Goal: Task Accomplishment & Management: Use online tool/utility

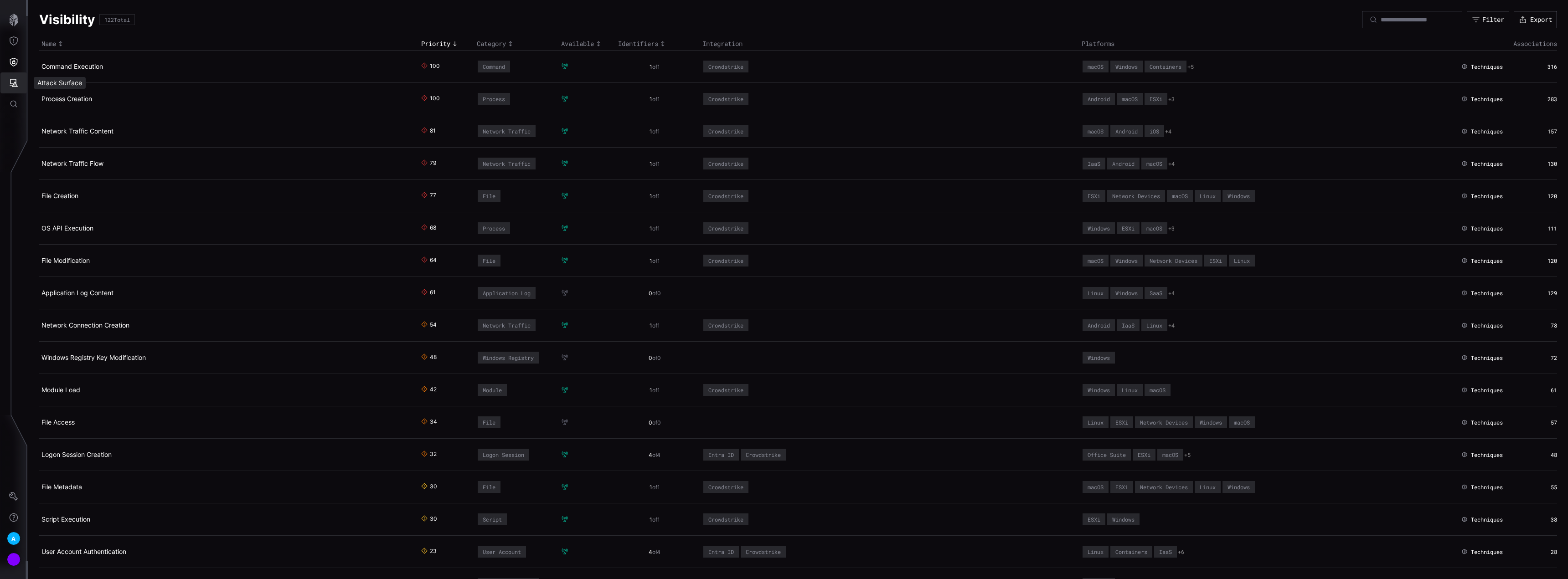
click at [6, 85] on button "Attack Surface" at bounding box center [13, 83] width 26 height 21
click at [12, 60] on div at bounding box center [784, 290] width 1568 height 579
click at [13, 61] on icon "Defense Surface" at bounding box center [13, 62] width 8 height 9
click at [68, 128] on div "Integrations" at bounding box center [86, 123] width 69 height 12
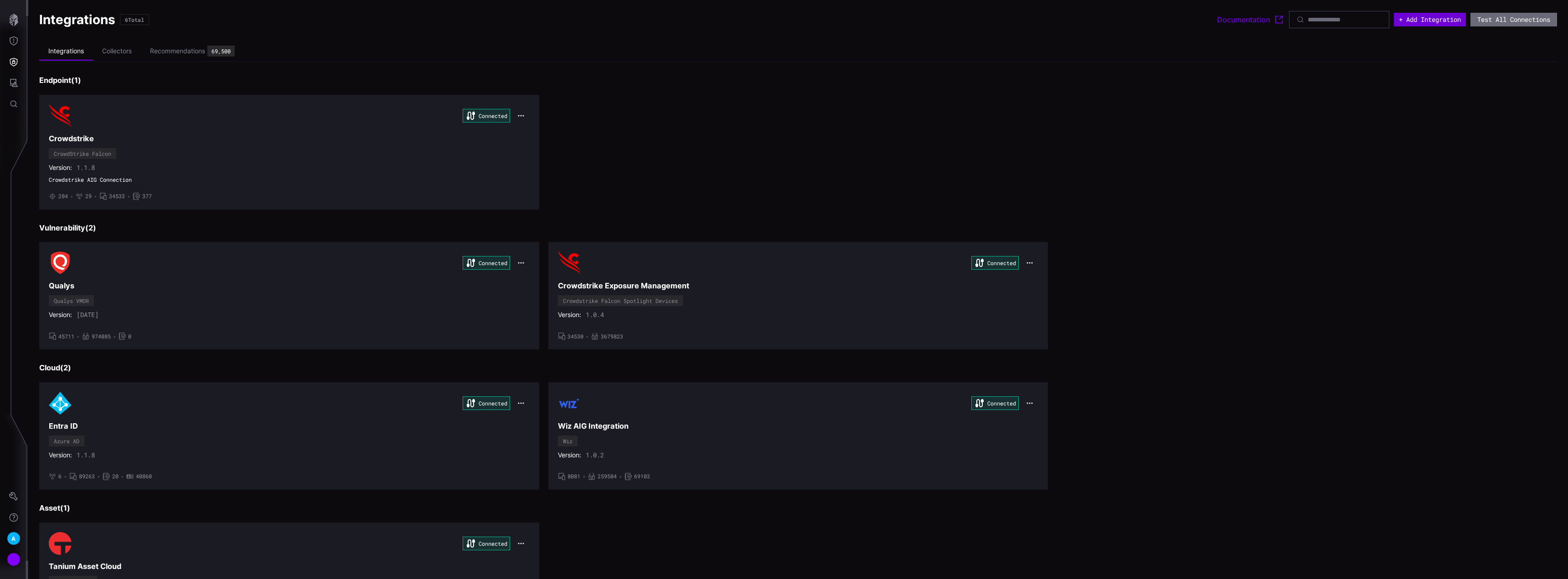
click at [1438, 21] on button "+ Add Integration" at bounding box center [1430, 19] width 72 height 13
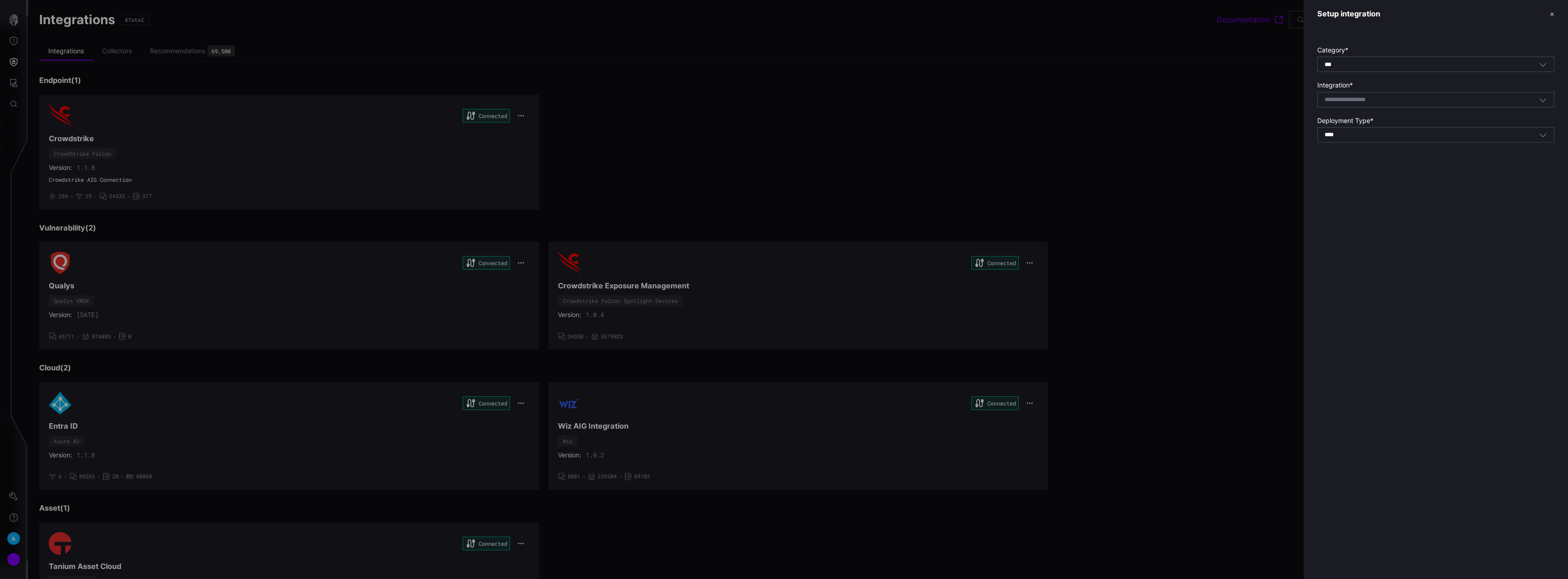
click at [1389, 62] on div "*** All" at bounding box center [1432, 64] width 214 height 8
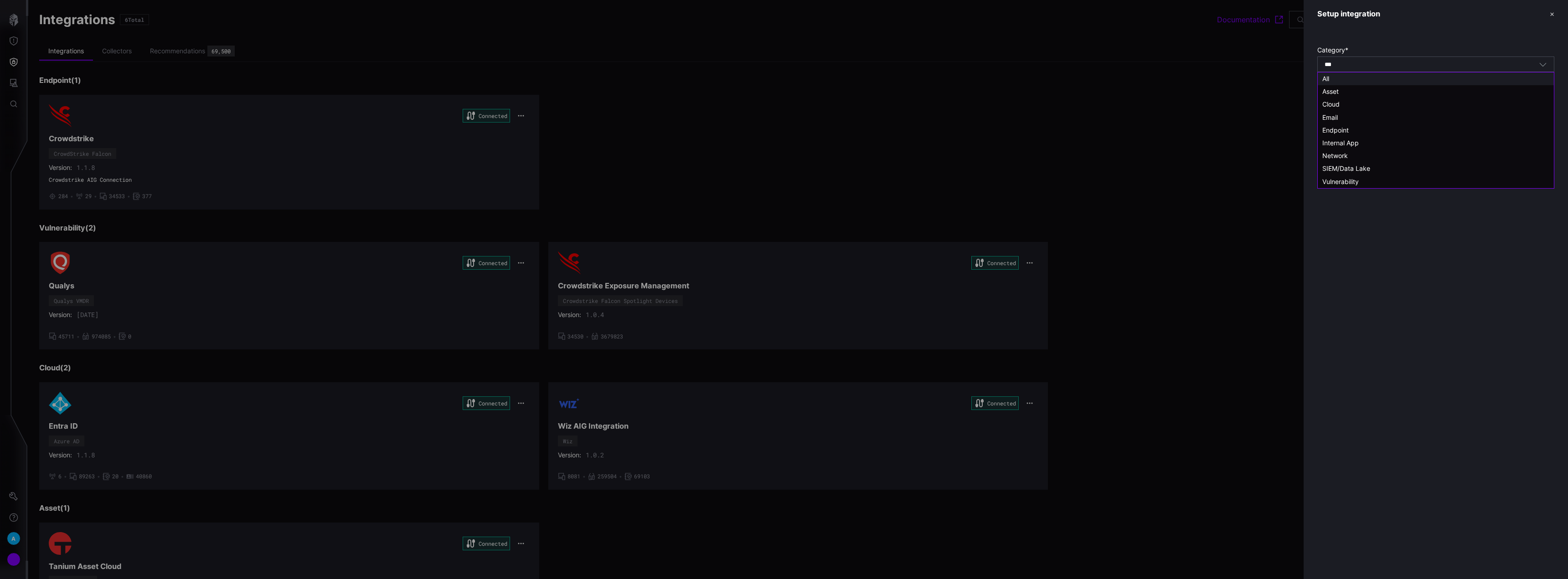
click at [1357, 75] on div "All" at bounding box center [1435, 78] width 227 height 8
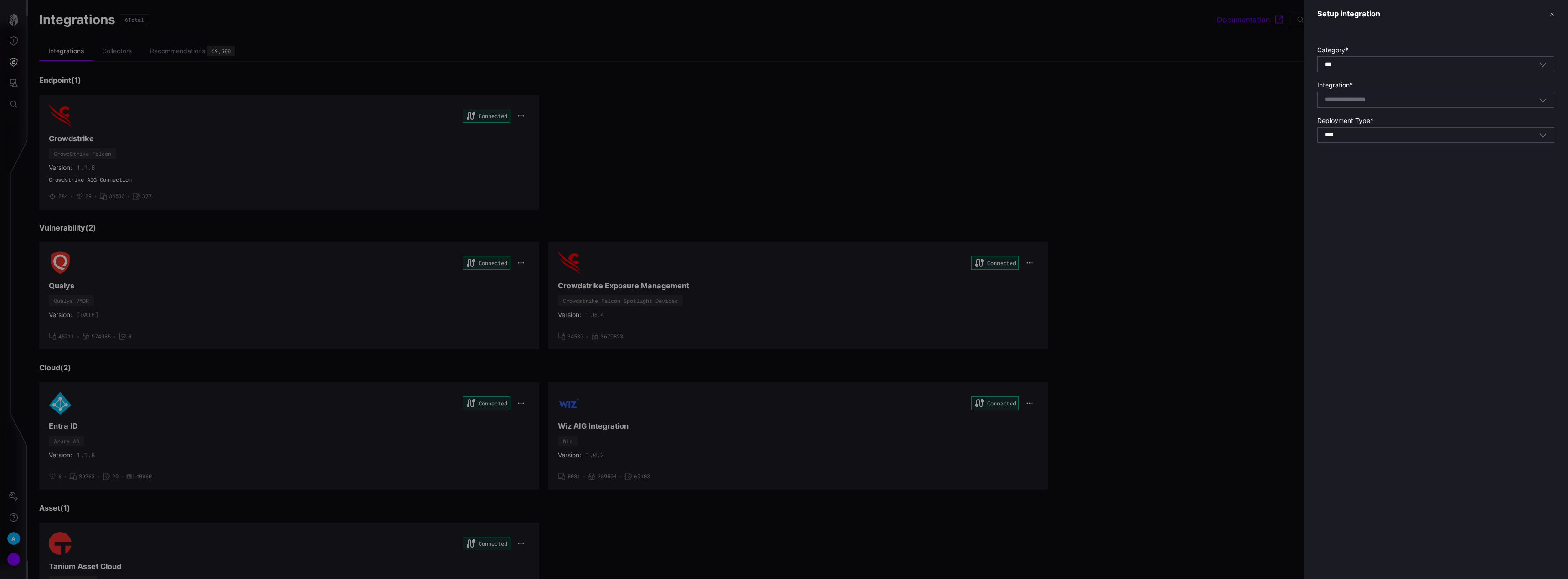
click at [1362, 100] on input at bounding box center [1357, 100] width 65 height 8
click at [1369, 113] on span "point SaaS" at bounding box center [1354, 114] width 32 height 8
type input "**********"
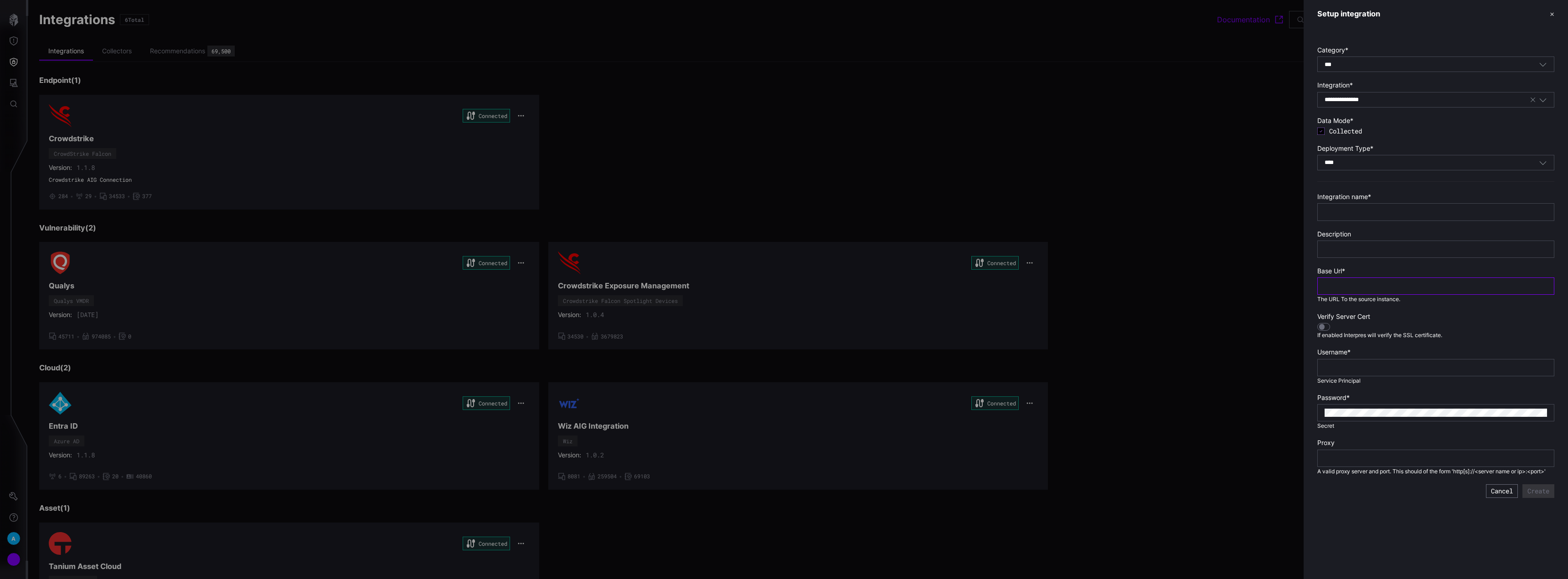
click at [1384, 286] on input "text" at bounding box center [1435, 286] width 222 height 8
click at [794, 133] on div at bounding box center [784, 290] width 1568 height 579
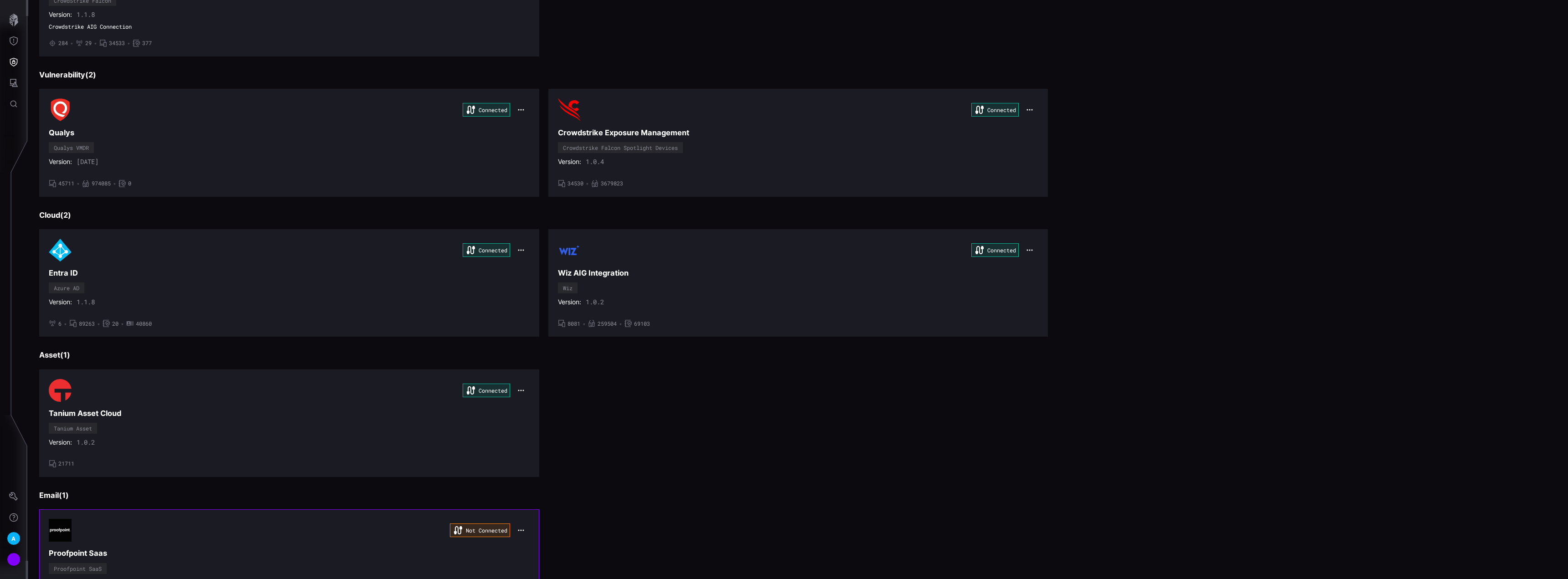
scroll to position [245, 0]
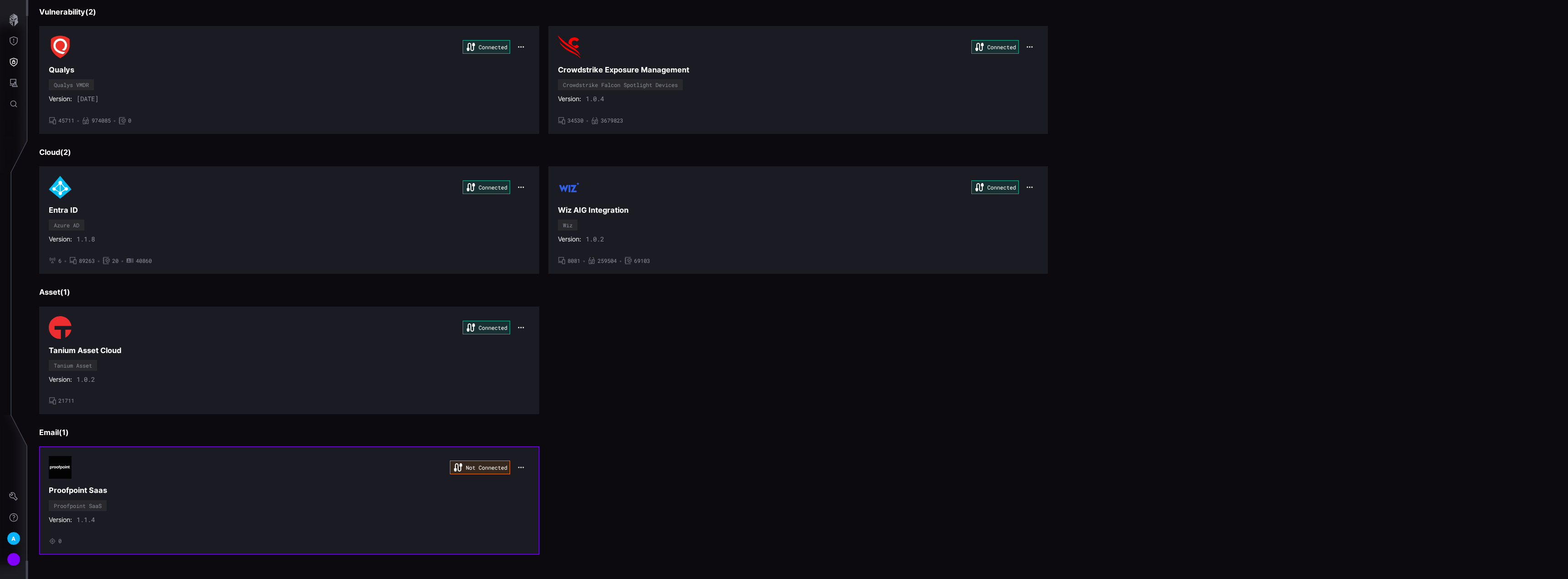
click at [519, 466] on icon "button" at bounding box center [520, 467] width 7 height 7
click at [545, 490] on div "Edit" at bounding box center [536, 487] width 31 height 8
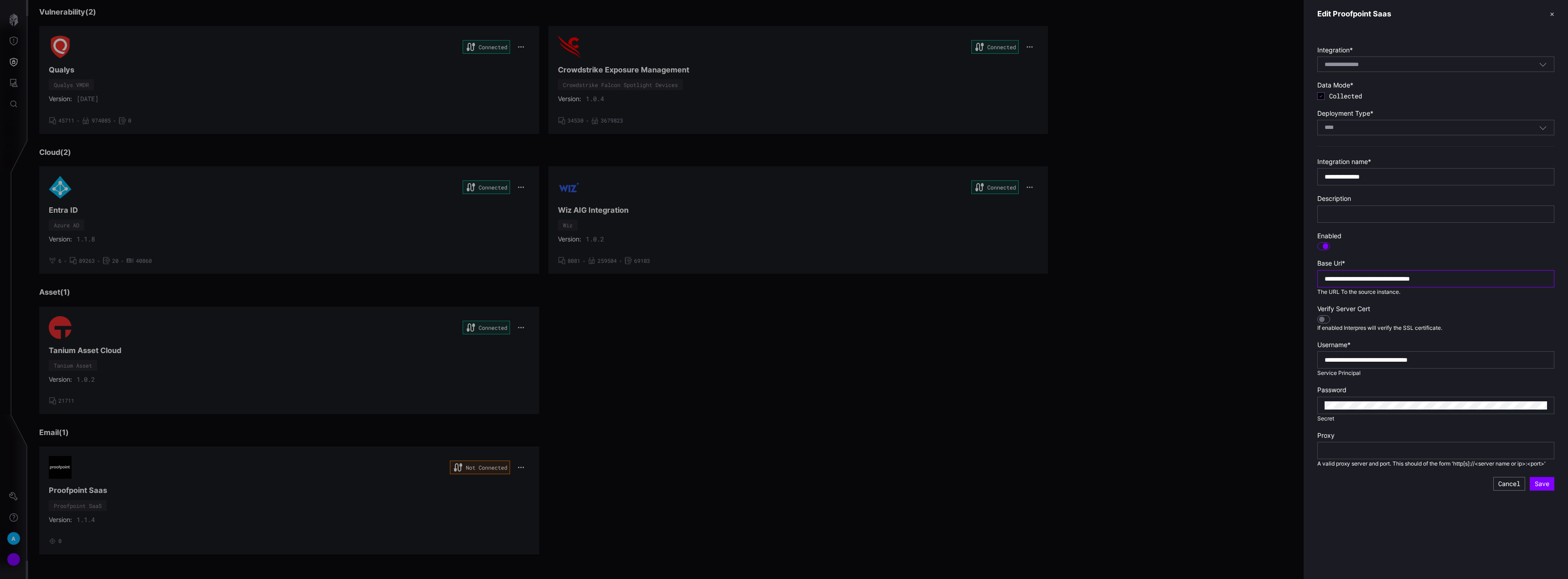
click at [1475, 277] on input "**********" at bounding box center [1435, 279] width 222 height 8
drag, startPoint x: 1538, startPoint y: 484, endPoint x: 1547, endPoint y: 484, distance: 9.0
click at [1542, 484] on button "Save" at bounding box center [1542, 484] width 24 height 13
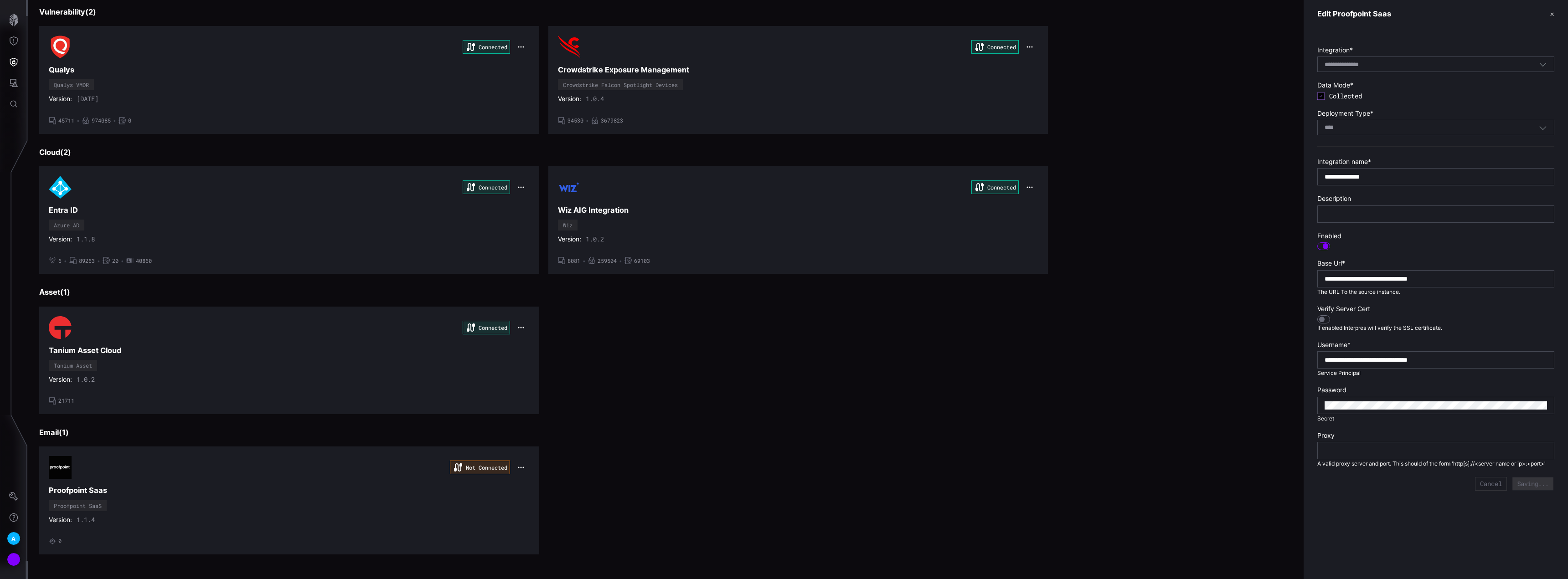
type input "**********"
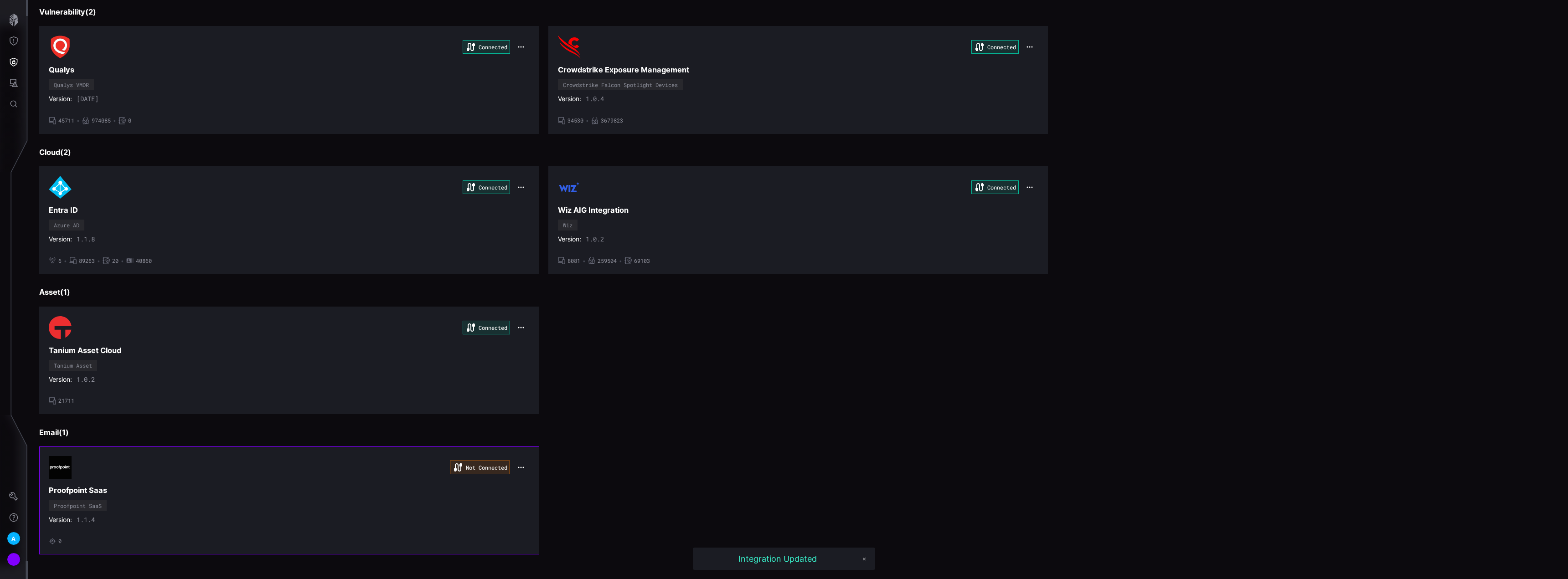
click at [374, 501] on div "Not Connected Proofpoint Saas Proofpoint SaaS Version: 1.1.4 • 0" at bounding box center [289, 500] width 481 height 88
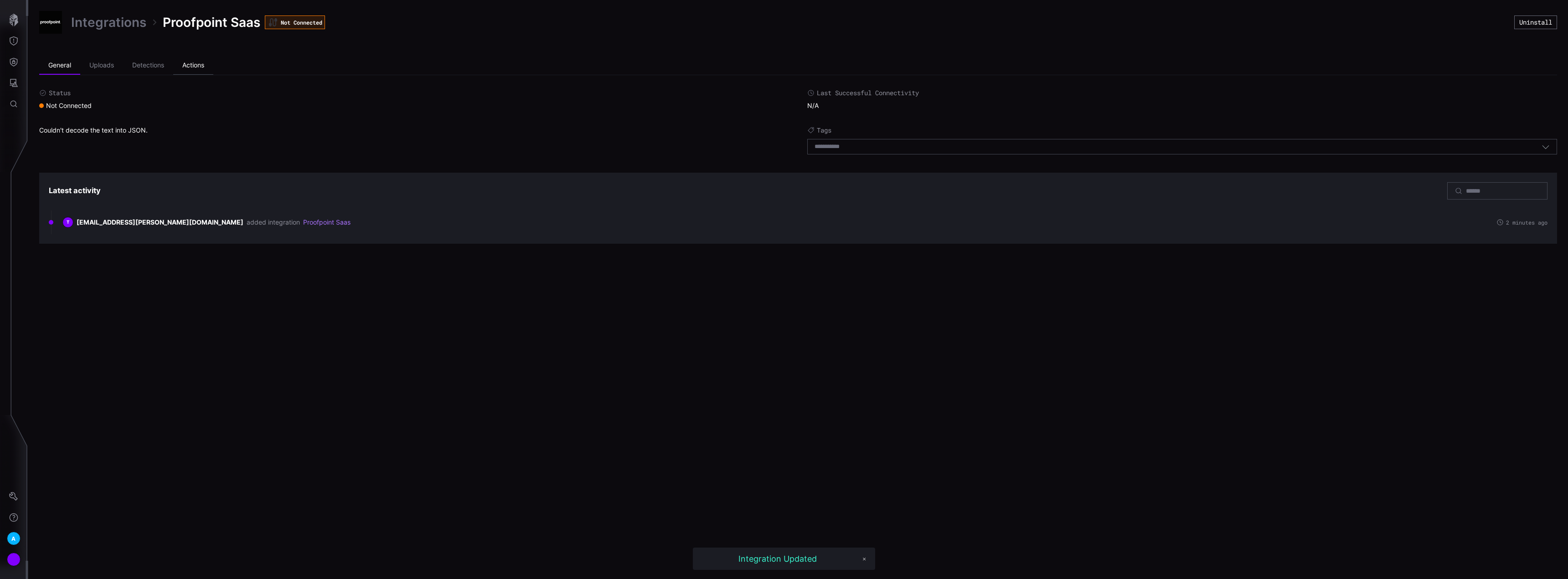
click at [192, 63] on li "Actions" at bounding box center [194, 66] width 40 height 18
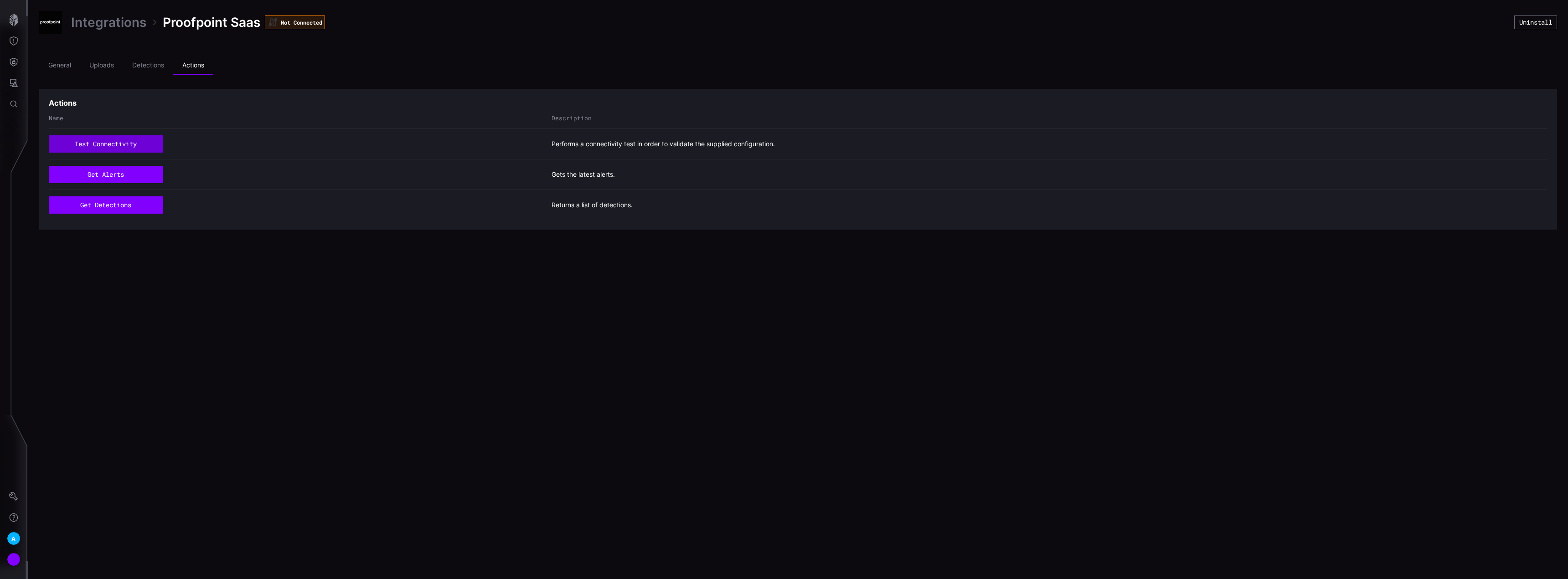
click at [117, 145] on button "test connectivity" at bounding box center [105, 144] width 114 height 17
click at [60, 66] on li "General" at bounding box center [59, 66] width 41 height 18
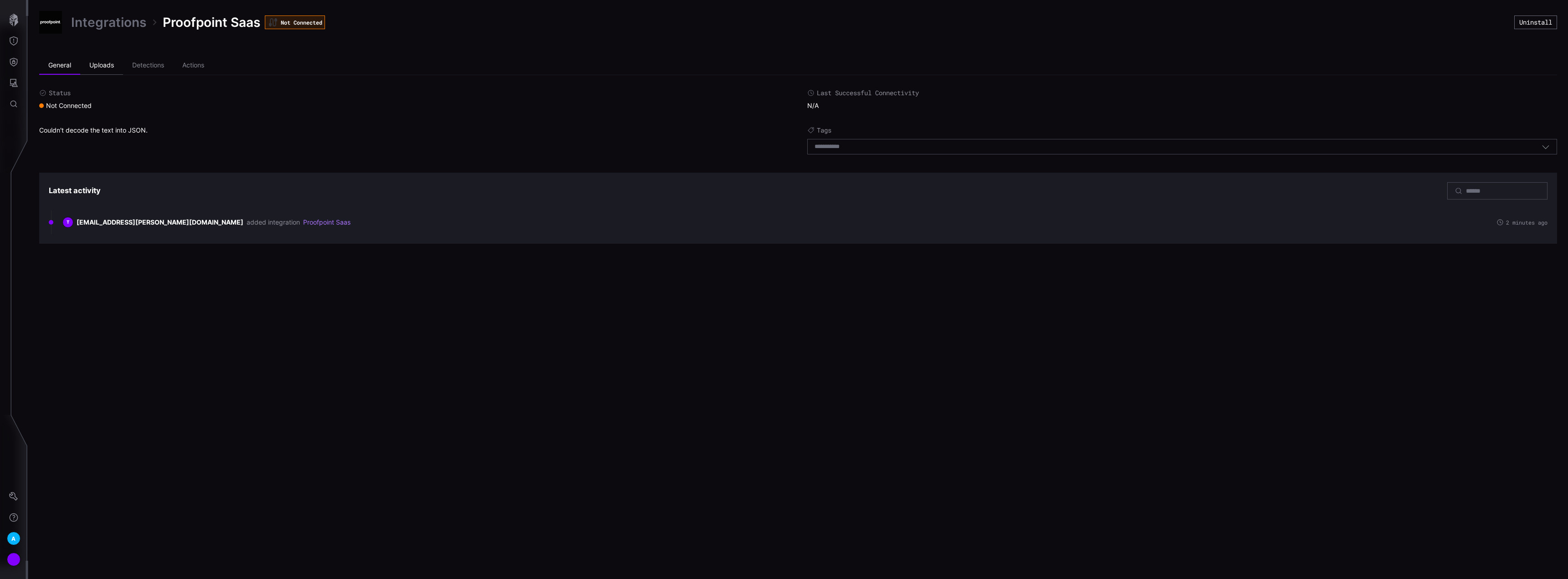
drag, startPoint x: 102, startPoint y: 61, endPoint x: 92, endPoint y: 63, distance: 10.2
click at [103, 61] on li "Uploads" at bounding box center [102, 66] width 43 height 18
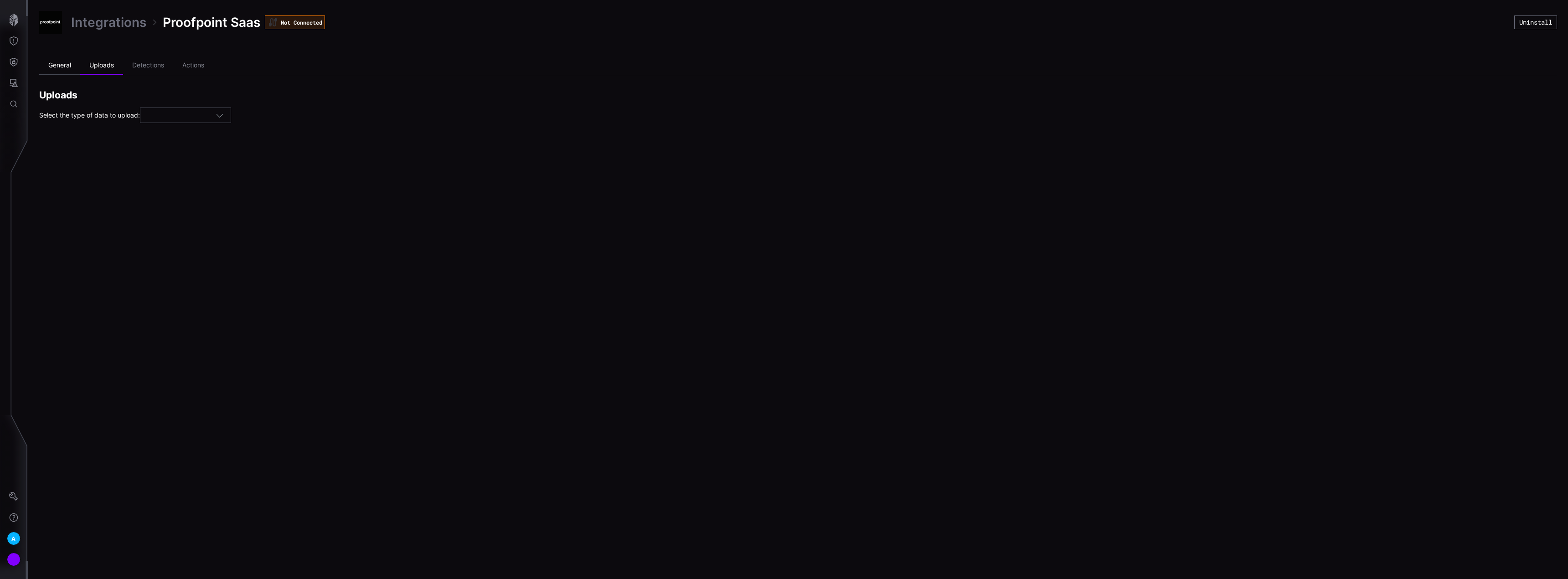
click at [59, 64] on li "General" at bounding box center [59, 66] width 41 height 18
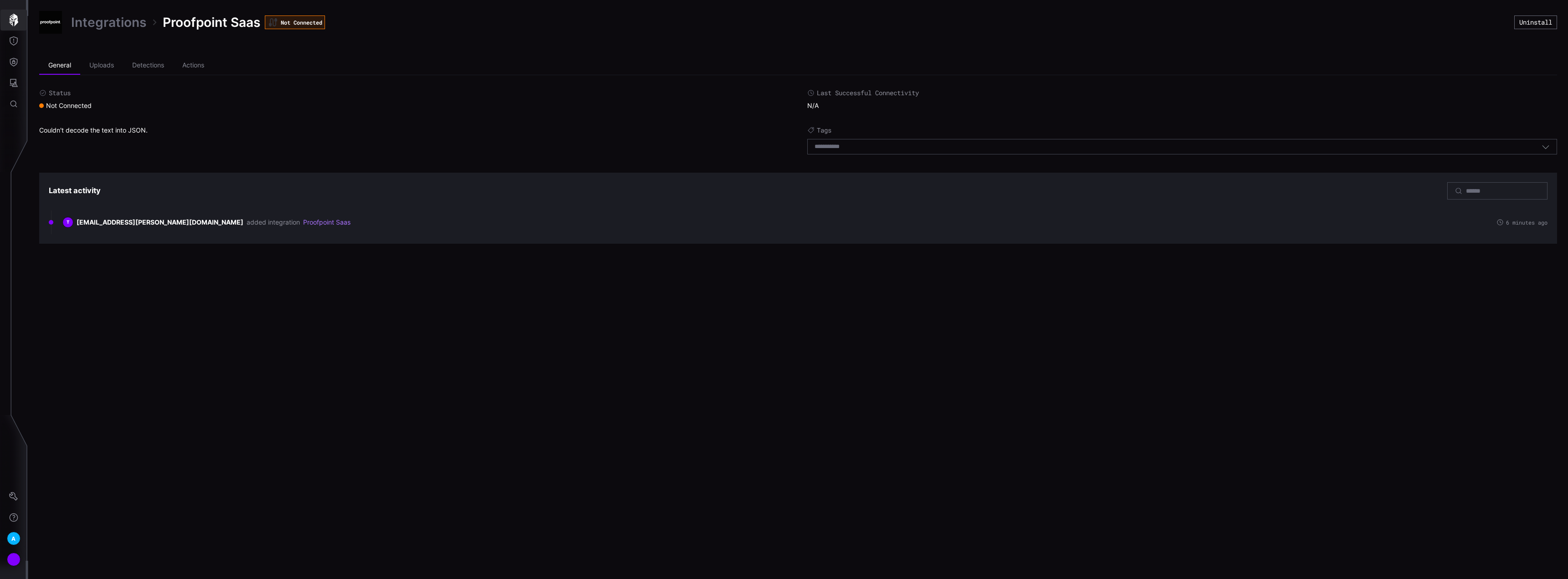
click at [18, 21] on icon "button" at bounding box center [13, 19] width 13 height 13
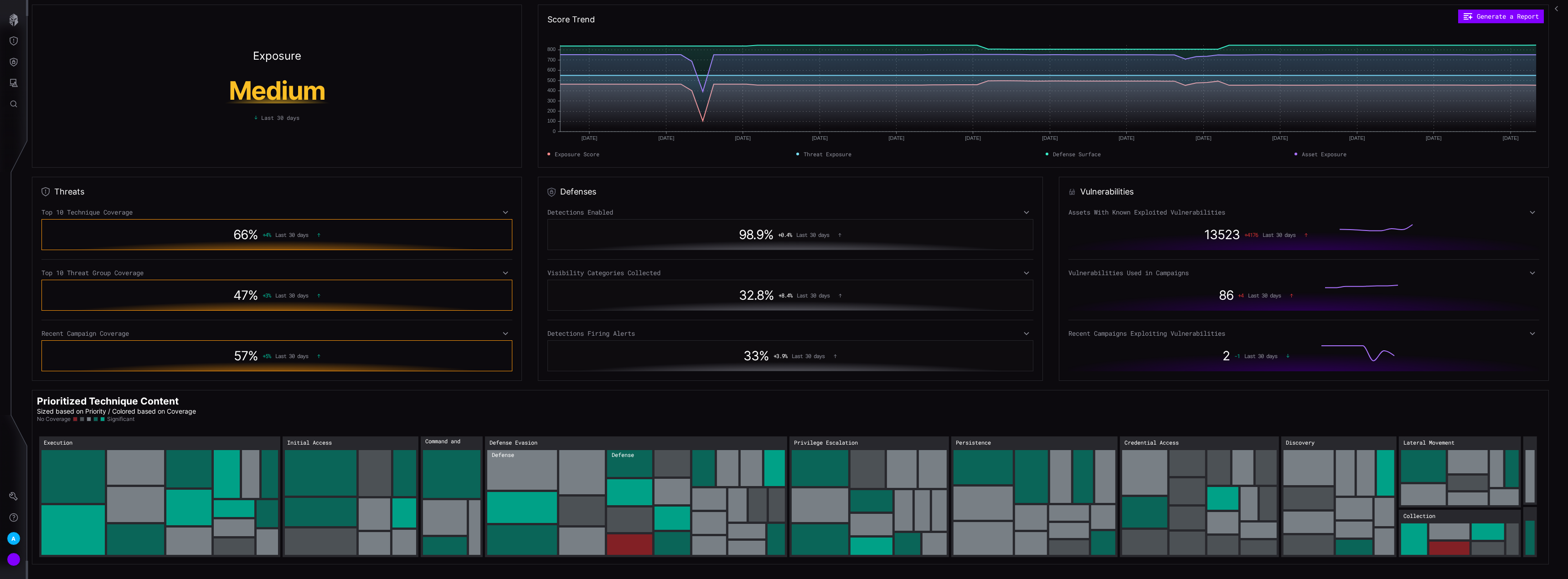
click at [544, 398] on h2 "Prioritized Technique Content" at bounding box center [791, 401] width 1507 height 12
click at [15, 21] on icon "button" at bounding box center [13, 19] width 9 height 13
click at [9, 38] on button "Threat Exposure" at bounding box center [13, 41] width 26 height 21
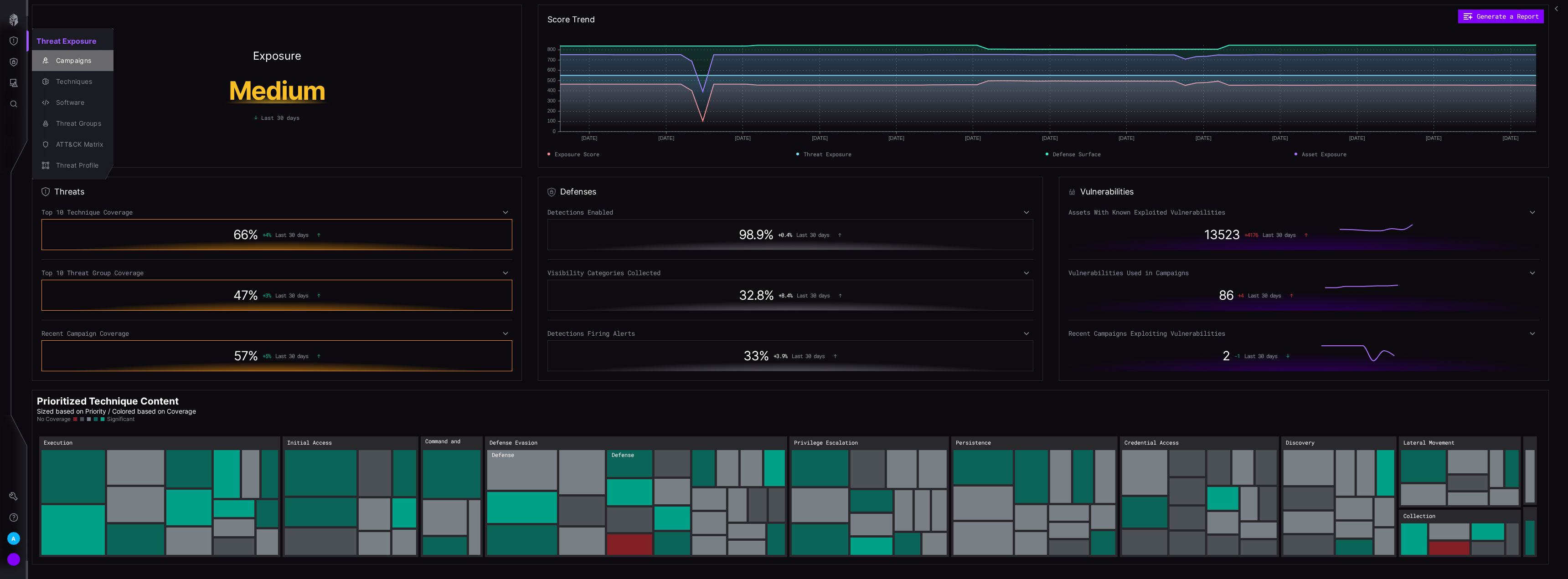
click at [82, 63] on div "Campaigns" at bounding box center [77, 61] width 52 height 12
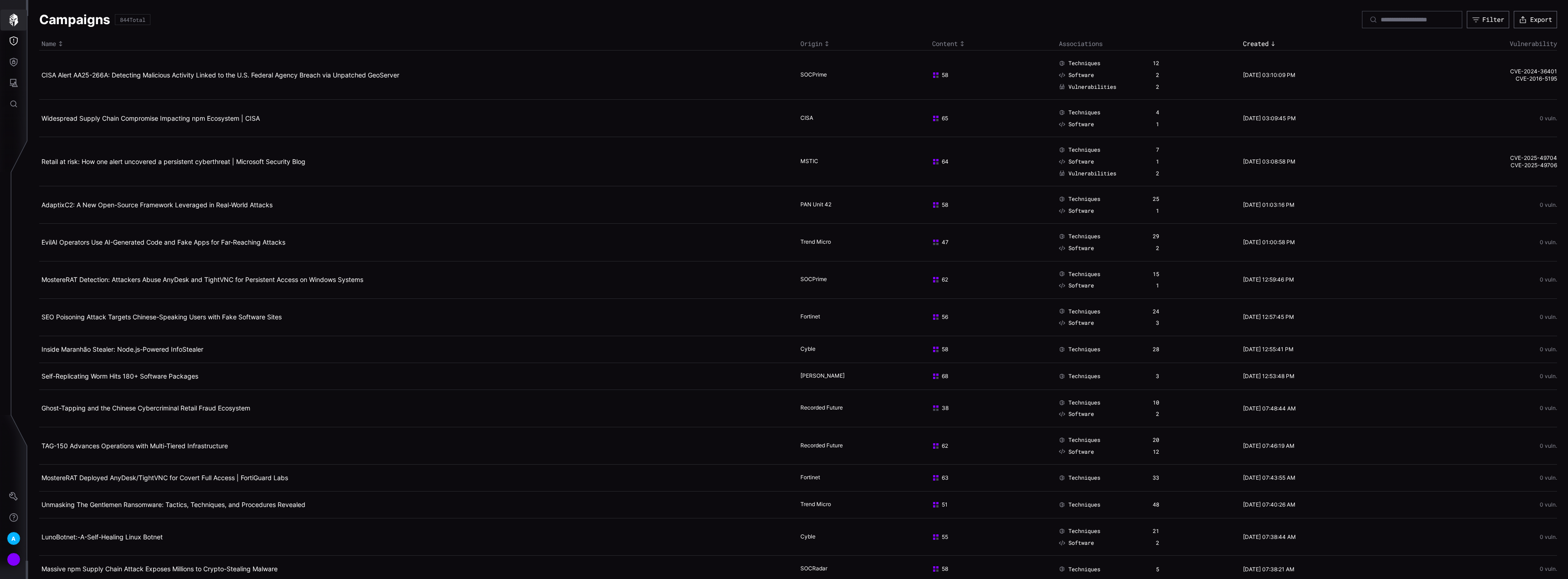
click at [9, 17] on icon "button" at bounding box center [13, 19] width 13 height 13
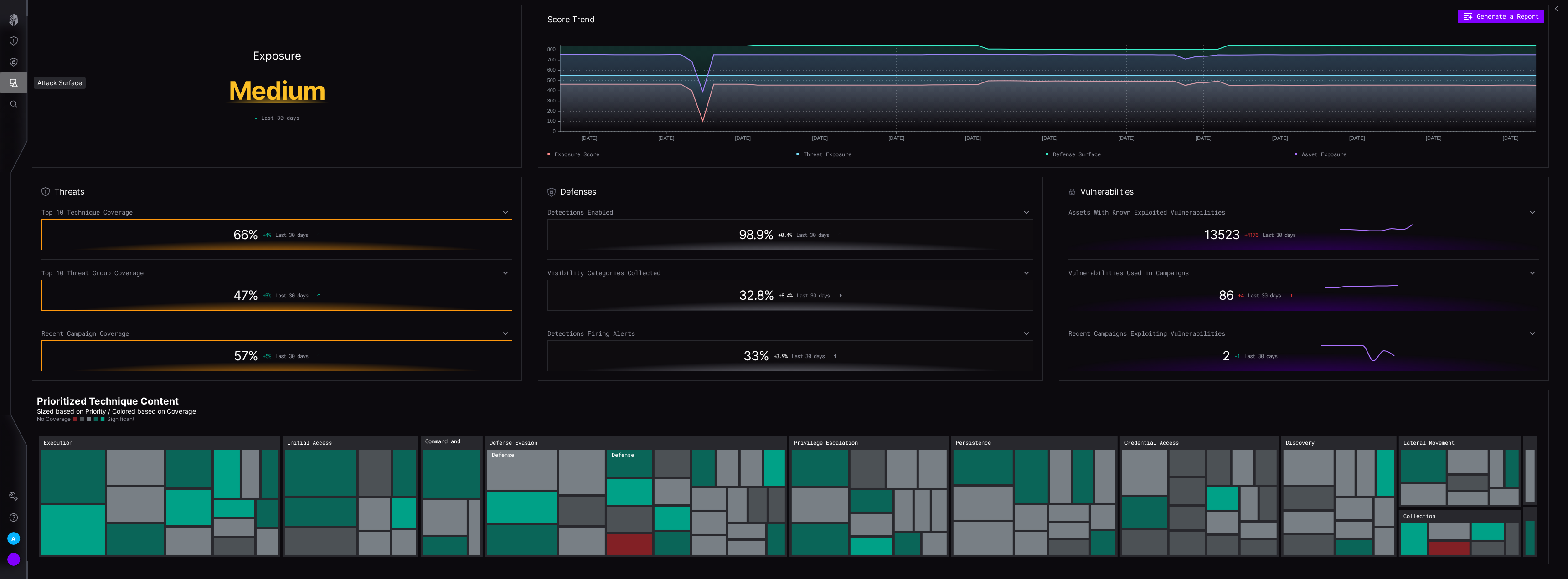
click at [17, 90] on button "Attack Surface" at bounding box center [13, 83] width 26 height 21
click at [90, 109] on button "Vulnerabilities" at bounding box center [71, 102] width 78 height 21
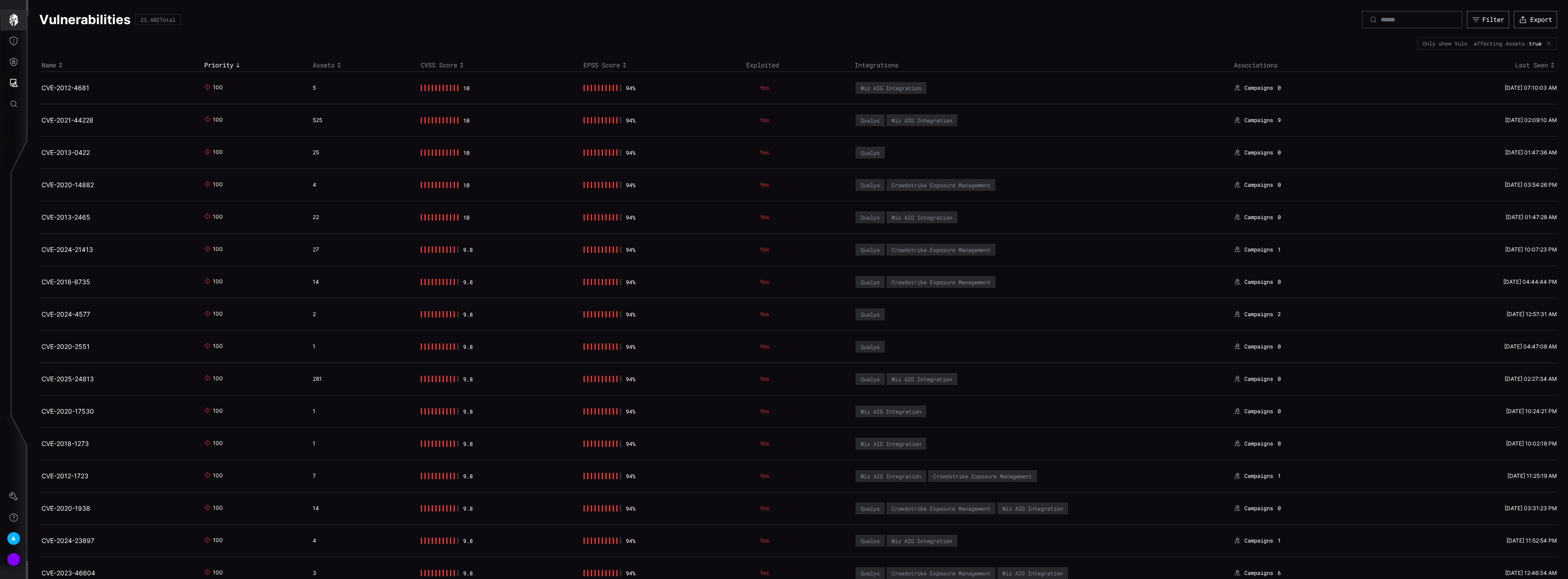
click at [17, 24] on icon "button" at bounding box center [13, 19] width 13 height 13
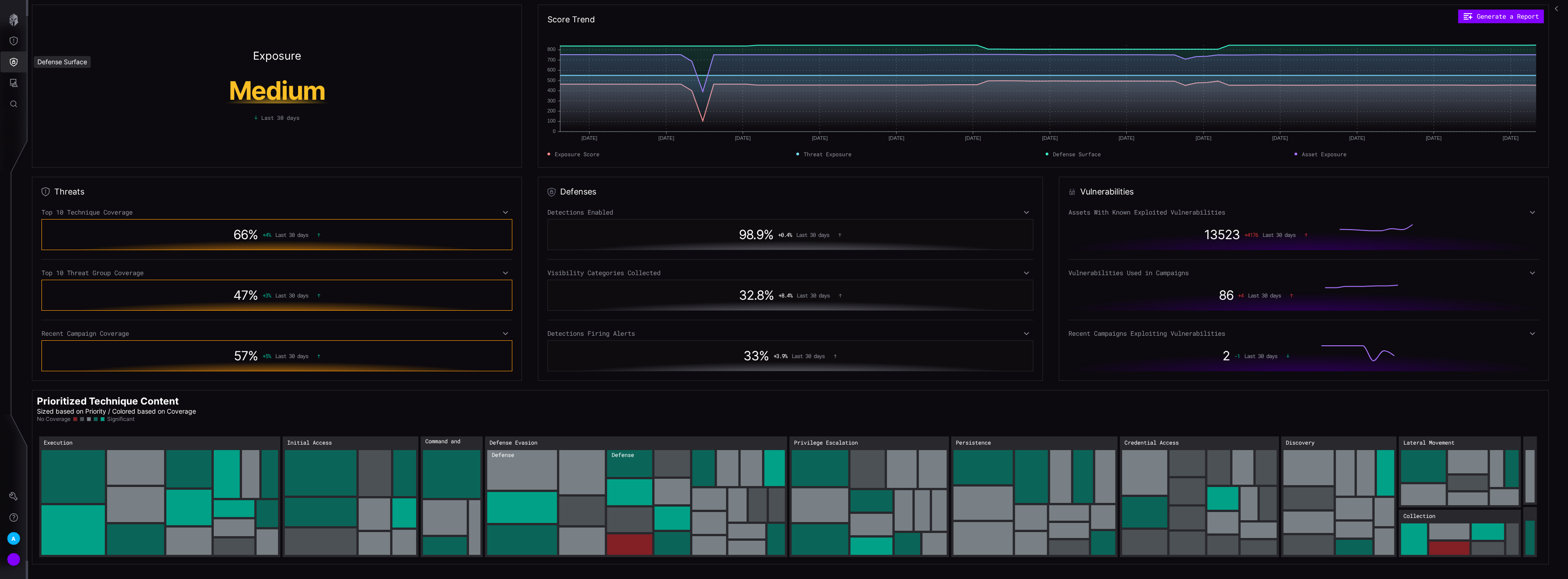
click at [10, 58] on icon "Defense Surface" at bounding box center [13, 61] width 9 height 9
click at [13, 83] on div at bounding box center [784, 290] width 1568 height 579
click at [15, 86] on icon "Attack Surface" at bounding box center [13, 83] width 8 height 8
drag, startPoint x: 81, startPoint y: 124, endPoint x: 92, endPoint y: 156, distance: 33.8
click at [81, 124] on div "Assets" at bounding box center [75, 123] width 48 height 12
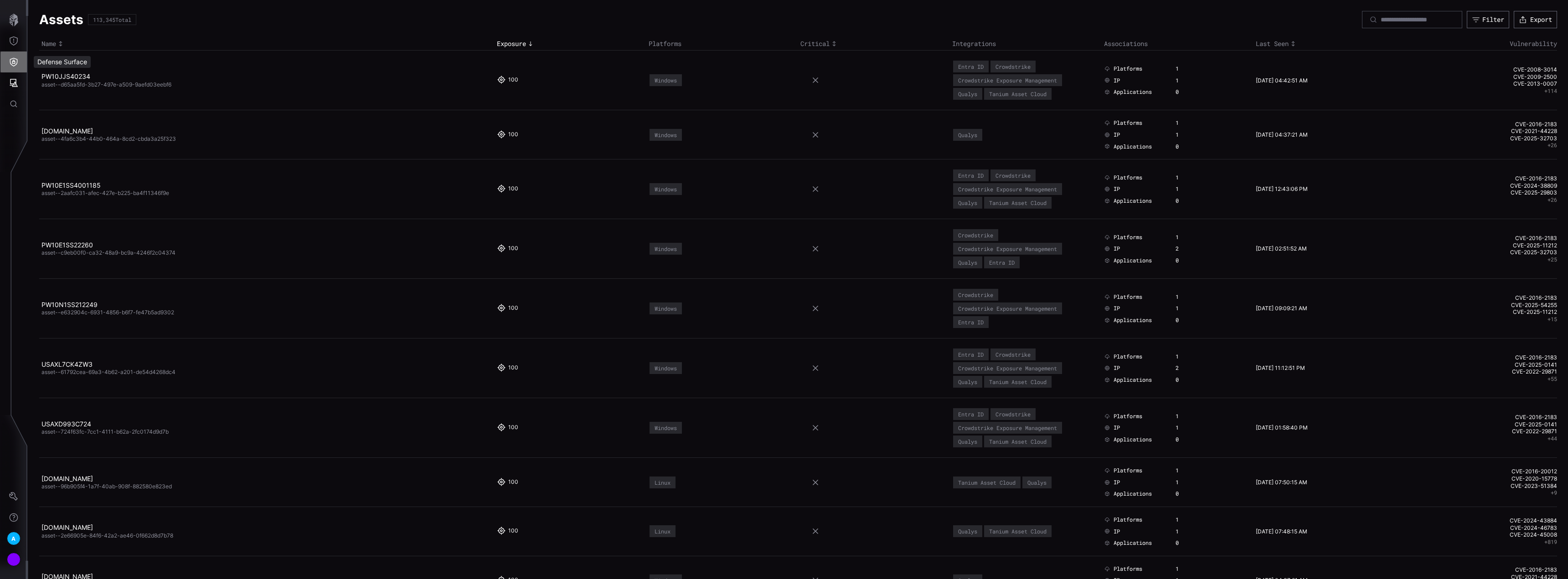
click at [18, 67] on button "Defense Surface" at bounding box center [13, 62] width 26 height 21
click at [13, 25] on div at bounding box center [784, 290] width 1568 height 579
click at [15, 36] on button "Threat Exposure" at bounding box center [13, 41] width 26 height 21
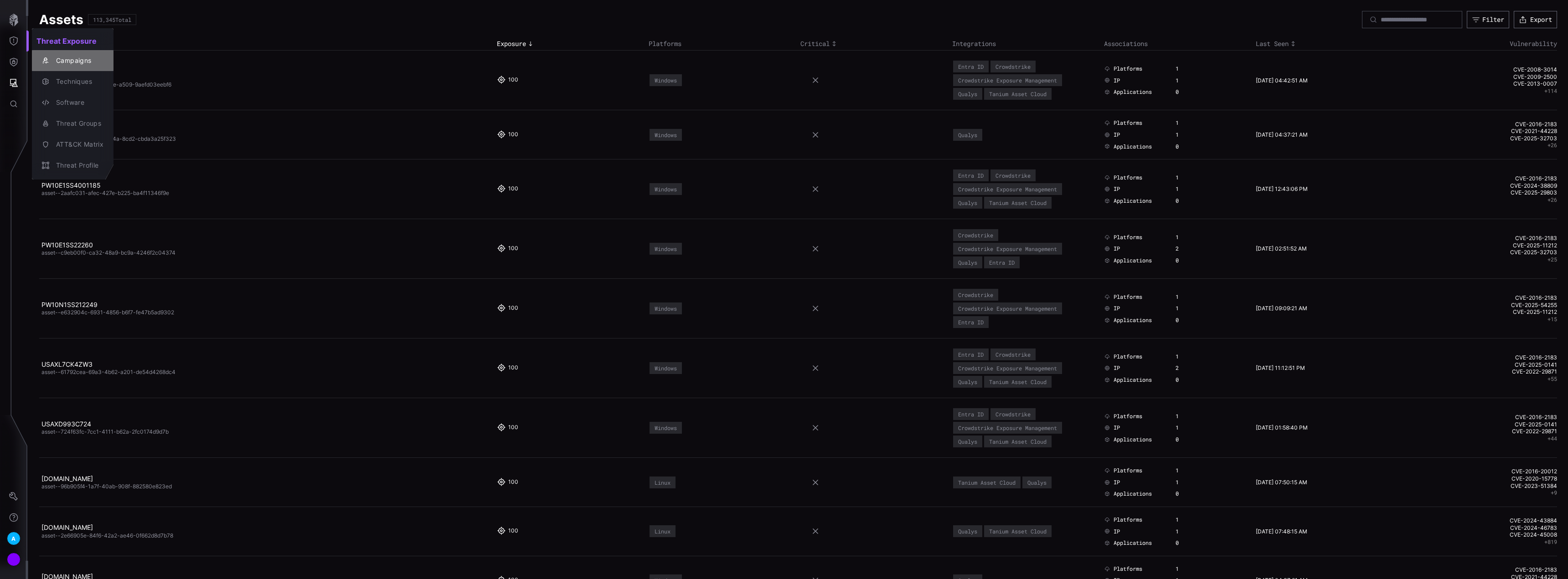
click at [56, 58] on div "Campaigns" at bounding box center [77, 61] width 52 height 12
